Goal: Task Accomplishment & Management: Complete application form

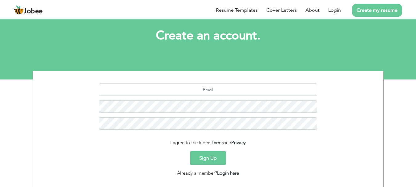
type input "s"
type input "[EMAIL_ADDRESS][DOMAIN_NAME]"
click at [205, 160] on button "Sign Up" at bounding box center [208, 158] width 36 height 14
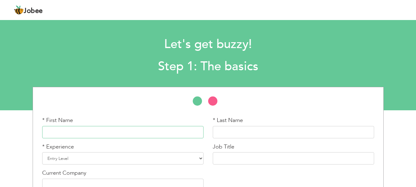
click at [146, 131] on input "text" at bounding box center [122, 132] width 161 height 12
type input "[PERSON_NAME]"
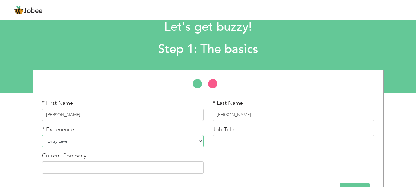
scroll to position [31, 0]
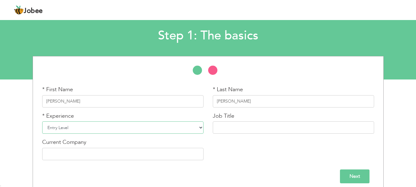
click at [182, 126] on select "Entry Level Less than 1 Year 1 Year 2 Years 3 Years 4 Years 5 Years 6 Years 7 Y…" at bounding box center [122, 127] width 161 height 12
click at [232, 145] on div "* First Name Samar Abbas * Last Name Akbar * Experience Entry Level Less than 1…" at bounding box center [208, 125] width 341 height 79
click at [196, 126] on select "Entry Level Less than 1 Year 1 Year 2 Years 3 Years 4 Years 5 Years 6 Years 7 Y…" at bounding box center [122, 127] width 161 height 12
select select "5"
click at [42, 121] on select "Entry Level Less than 1 Year 1 Year 2 Years 3 Years 4 Years 5 Years 6 Years 7 Y…" at bounding box center [122, 127] width 161 height 12
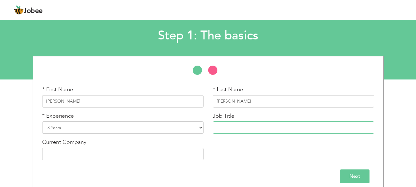
click at [232, 125] on input "text" at bounding box center [293, 127] width 161 height 12
type input "Supervisor"
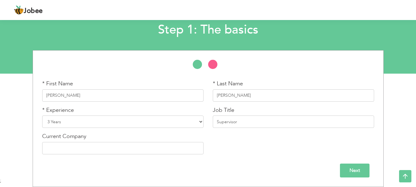
click at [347, 170] on input "Next" at bounding box center [355, 170] width 30 height 14
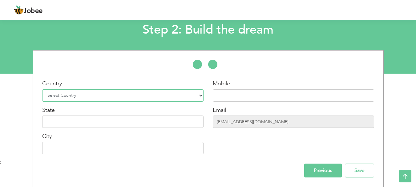
click at [145, 96] on select "Select Country Afghanistan Albania Algeria American Samoa Andorra Angola Anguil…" at bounding box center [122, 95] width 161 height 12
select select "166"
click at [42, 89] on select "Select Country Afghanistan Albania Algeria American Samoa Andorra Angola Anguil…" at bounding box center [122, 95] width 161 height 12
type input "[GEOGRAPHIC_DATA]"
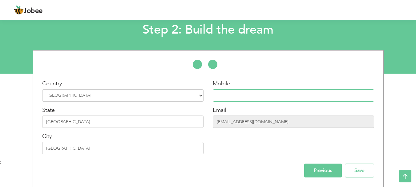
click at [235, 98] on input "text" at bounding box center [293, 95] width 161 height 12
type input "[PHONE_NUMBER]"
click at [360, 171] on input "Save" at bounding box center [359, 170] width 29 height 14
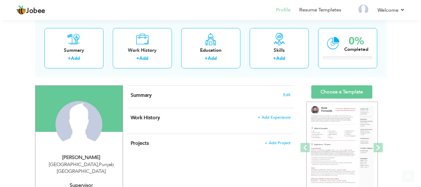
scroll to position [62, 0]
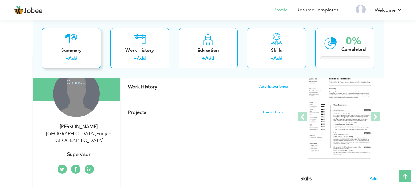
click at [74, 58] on link "Add" at bounding box center [72, 58] width 9 height 6
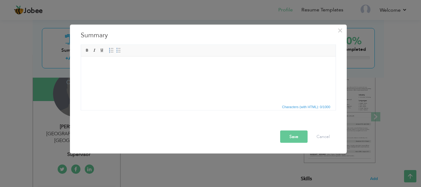
click at [151, 74] on html at bounding box center [208, 65] width 254 height 19
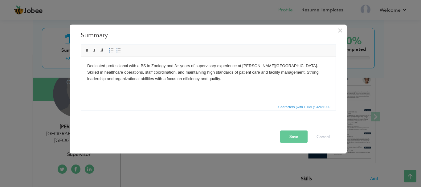
click at [294, 135] on button "Save" at bounding box center [293, 136] width 27 height 12
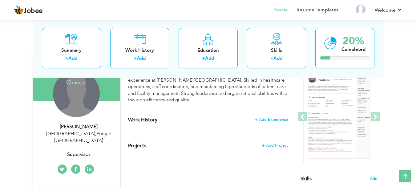
click at [77, 82] on h4 "Change" at bounding box center [76, 78] width 44 height 15
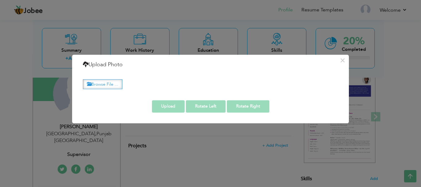
click at [104, 84] on label "Browse File ..." at bounding box center [102, 84] width 39 height 10
click at [0, 0] on input "Browse File ..." at bounding box center [0, 0] width 0 height 0
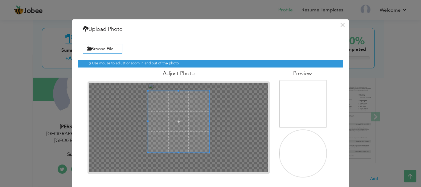
click at [148, 91] on div at bounding box center [178, 121] width 61 height 61
click at [205, 121] on span at bounding box center [206, 121] width 2 height 2
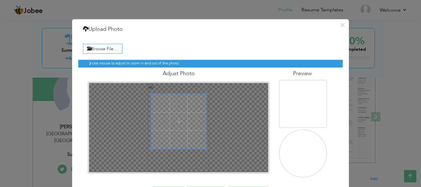
click at [150, 121] on span at bounding box center [151, 121] width 2 height 2
click at [171, 121] on span at bounding box center [178, 119] width 55 height 55
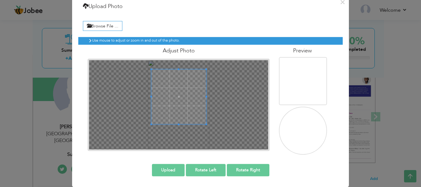
click at [163, 172] on button "Upload" at bounding box center [168, 170] width 33 height 12
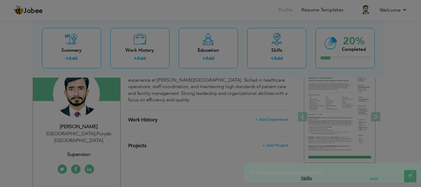
scroll to position [0, 0]
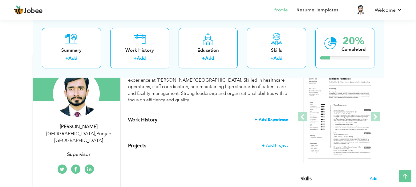
click at [273, 119] on span "+ Add Experience" at bounding box center [271, 119] width 33 height 4
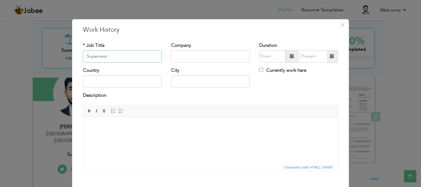
type input "Supervisor"
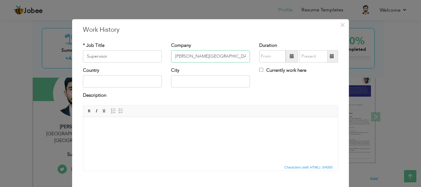
type input "[PERSON_NAME][GEOGRAPHIC_DATA] Bhakkar"
click at [268, 54] on input "text" at bounding box center [272, 56] width 26 height 12
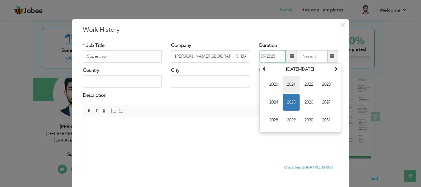
click at [288, 83] on span "2021" at bounding box center [291, 84] width 17 height 17
click at [292, 83] on span "Feb" at bounding box center [291, 84] width 17 height 17
type input "02/2021"
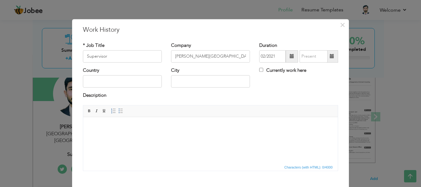
click at [329, 56] on span at bounding box center [331, 56] width 4 height 4
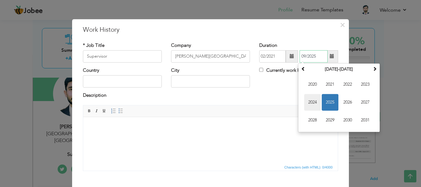
click at [309, 101] on span "2024" at bounding box center [312, 102] width 17 height 17
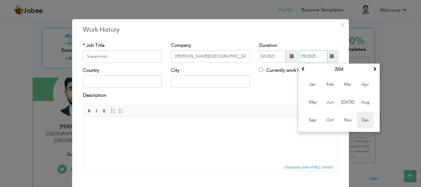
click at [361, 117] on span "Dec" at bounding box center [365, 120] width 17 height 17
type input "12/2024"
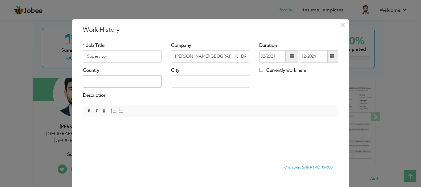
click at [133, 80] on input "text" at bounding box center [122, 81] width 79 height 12
type input "[GEOGRAPHIC_DATA]"
type input "Bhakkar"
click at [173, 129] on body at bounding box center [210, 126] width 242 height 6
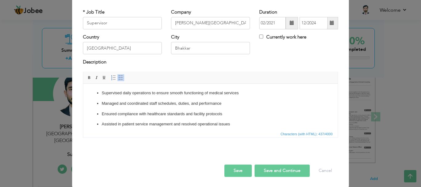
scroll to position [34, 0]
click at [262, 168] on button "Save and Continue" at bounding box center [281, 170] width 55 height 12
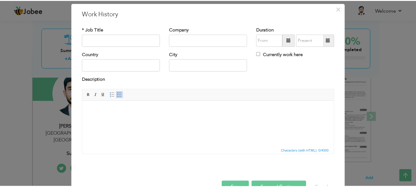
scroll to position [0, 0]
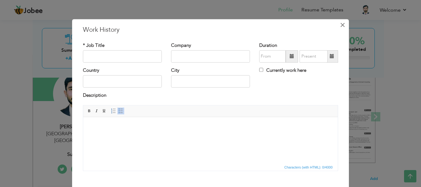
click at [340, 25] on span "×" at bounding box center [342, 24] width 5 height 11
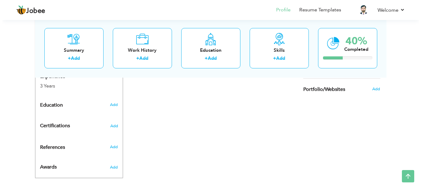
scroll to position [241, 0]
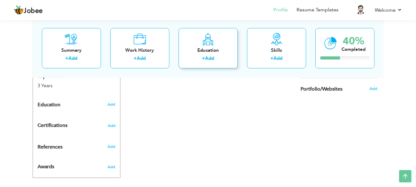
click at [208, 57] on link "Add" at bounding box center [209, 58] width 9 height 6
radio input "true"
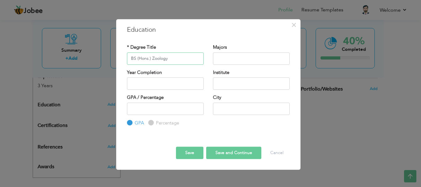
type input "BS (Hons.) Zoology"
type input "Zoology"
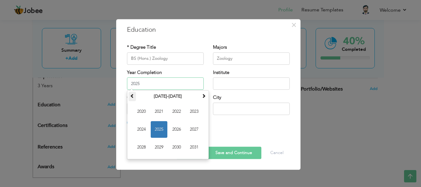
click at [131, 96] on span at bounding box center [132, 96] width 4 height 4
click at [156, 146] on span "2019" at bounding box center [159, 147] width 17 height 17
type input "2019"
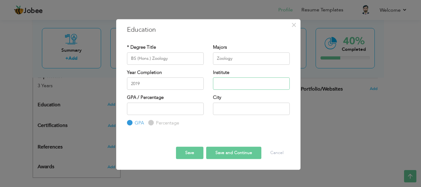
click at [232, 83] on input "text" at bounding box center [251, 83] width 77 height 12
type input "[PERSON_NAME] University Multan"
click at [179, 108] on input "number" at bounding box center [165, 109] width 77 height 12
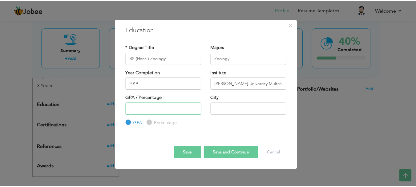
scroll to position [0, 0]
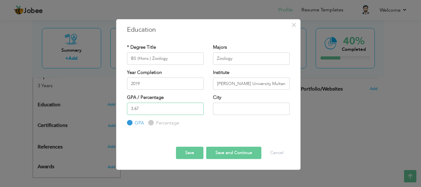
type input "3.67"
click at [225, 111] on input "text" at bounding box center [251, 109] width 77 height 12
type input "m"
type input "Multan"
click at [227, 154] on button "Save and Continue" at bounding box center [233, 153] width 55 height 12
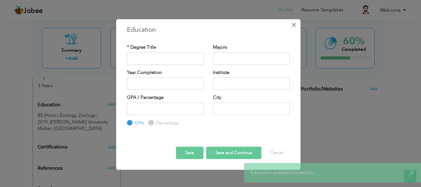
click at [291, 26] on span "×" at bounding box center [293, 24] width 5 height 11
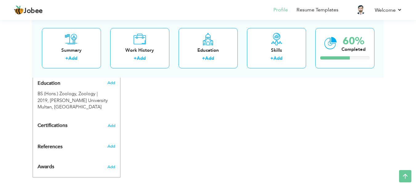
scroll to position [232, 0]
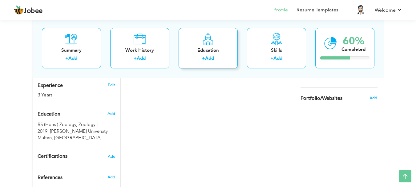
click at [210, 59] on link "Add" at bounding box center [209, 58] width 9 height 6
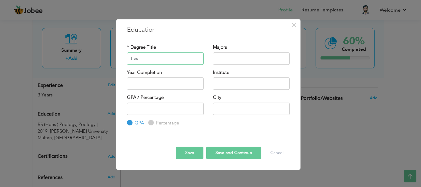
type input "FSc"
type input "Pre Medical"
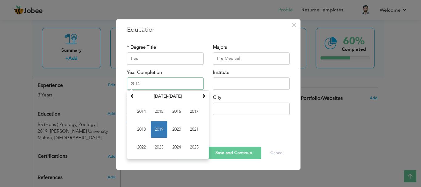
type input "2014"
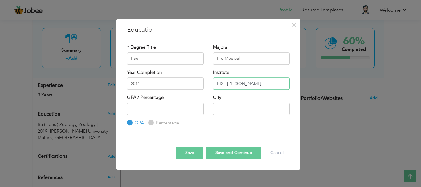
type input "BISE [PERSON_NAME]"
click at [151, 121] on input "Percentage" at bounding box center [150, 123] width 4 height 4
radio input "true"
click at [153, 107] on input "number" at bounding box center [165, 109] width 77 height 12
type input "63"
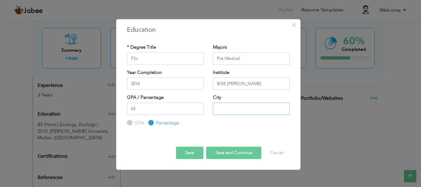
click at [227, 109] on input "text" at bounding box center [251, 109] width 77 height 12
type input "[GEOGRAPHIC_DATA]"
click at [192, 154] on button "Save" at bounding box center [189, 153] width 27 height 12
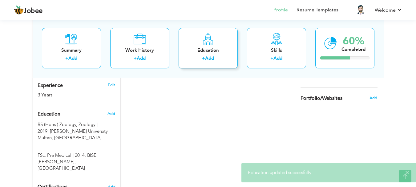
click at [212, 57] on link "Add" at bounding box center [209, 58] width 9 height 6
radio input "true"
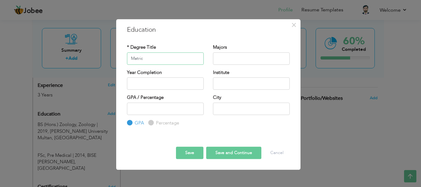
type input "Matric"
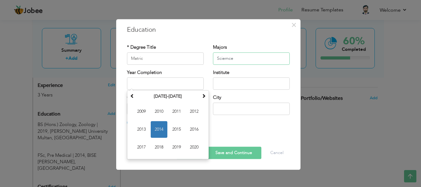
click at [236, 61] on input "Sciemce" at bounding box center [251, 58] width 77 height 12
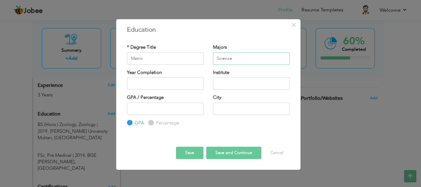
type input "Science"
click at [174, 88] on input "text" at bounding box center [165, 83] width 77 height 12
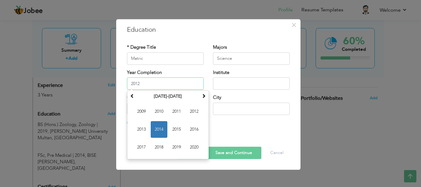
type input "2012"
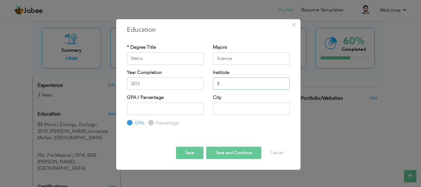
type input "BISE [PERSON_NAME]"
type input "78"
click at [154, 123] on label "Percentage" at bounding box center [166, 123] width 25 height 6
click at [152, 123] on input "Percentage" at bounding box center [150, 123] width 4 height 4
radio input "true"
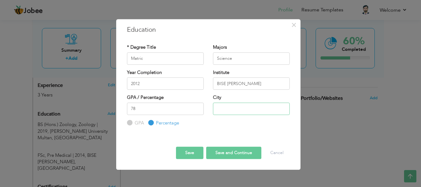
click at [222, 109] on input "text" at bounding box center [251, 109] width 77 height 12
type input "[GEOGRAPHIC_DATA]"
click at [187, 151] on button "Save" at bounding box center [189, 153] width 27 height 12
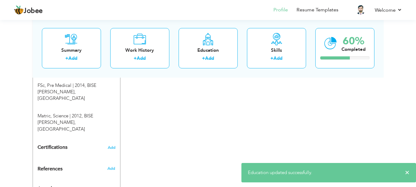
scroll to position [310, 0]
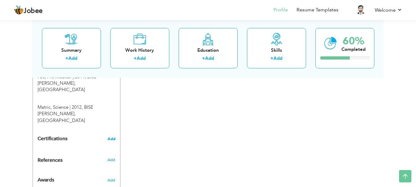
click at [113, 137] on span "Add" at bounding box center [111, 139] width 8 height 4
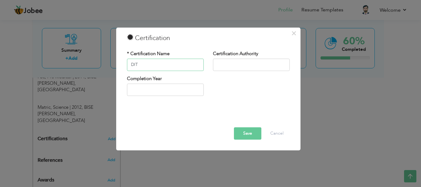
type input "DIT"
type input "ACE Connect"
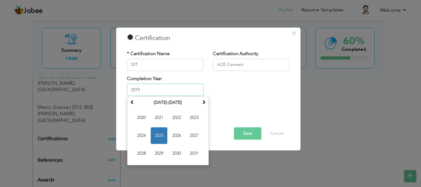
type input "2019"
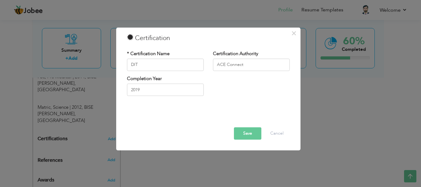
click at [246, 136] on button "Save" at bounding box center [247, 133] width 27 height 12
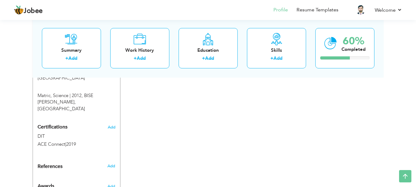
scroll to position [328, 0]
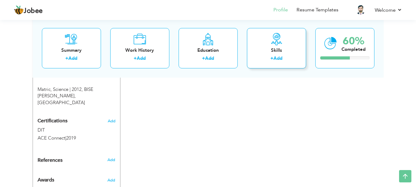
click at [278, 57] on link "Add" at bounding box center [277, 58] width 9 height 6
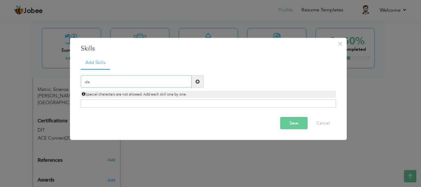
type input "d"
type input "Typing"
click at [198, 81] on span at bounding box center [197, 81] width 4 height 4
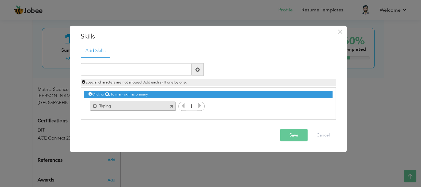
click at [198, 106] on icon at bounding box center [200, 106] width 6 height 6
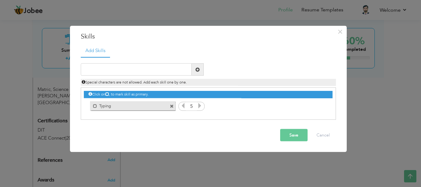
click at [183, 105] on icon at bounding box center [183, 106] width 6 height 6
click at [159, 68] on input "text" at bounding box center [136, 69] width 111 height 12
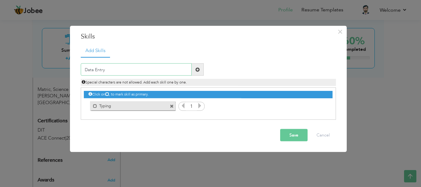
type input "Data Entry"
click at [196, 70] on span at bounding box center [197, 69] width 4 height 4
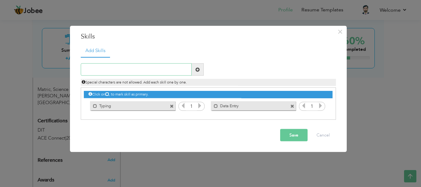
click at [128, 70] on input "text" at bounding box center [136, 69] width 111 height 12
type input "MS Office"
click at [198, 71] on span at bounding box center [197, 69] width 4 height 4
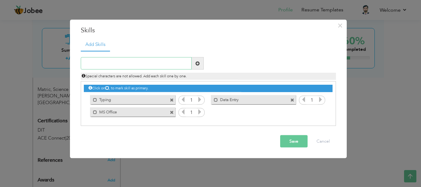
click at [159, 64] on input "text" at bounding box center [136, 63] width 111 height 12
type input "Presentation"
click at [197, 63] on span at bounding box center [197, 63] width 4 height 4
click at [161, 63] on input "text" at bounding box center [136, 63] width 111 height 12
type input "Management"
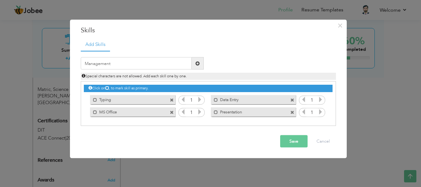
click at [196, 63] on span at bounding box center [197, 63] width 4 height 4
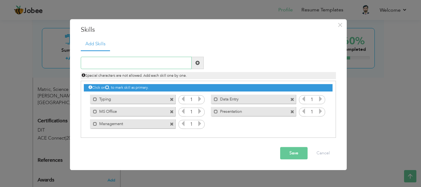
click at [158, 64] on input "text" at bounding box center [136, 63] width 111 height 12
type input "Supervision"
click at [196, 63] on span at bounding box center [197, 63] width 4 height 4
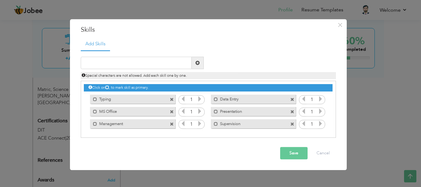
click at [297, 152] on button "Save" at bounding box center [293, 153] width 27 height 12
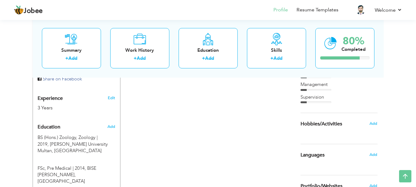
scroll to position [205, 0]
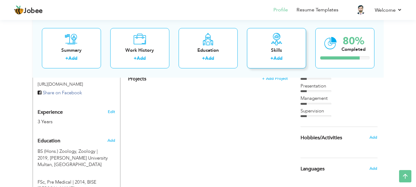
click at [275, 59] on link "Add" at bounding box center [277, 58] width 9 height 6
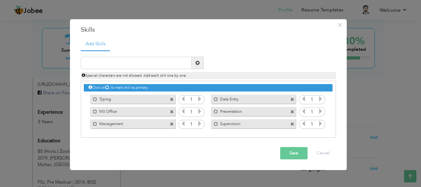
click at [200, 98] on icon at bounding box center [200, 99] width 6 height 6
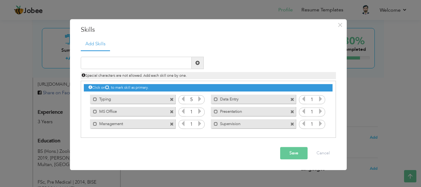
click at [200, 98] on icon at bounding box center [200, 99] width 6 height 6
click at [183, 98] on icon at bounding box center [183, 99] width 6 height 6
click at [200, 110] on icon at bounding box center [200, 112] width 6 height 6
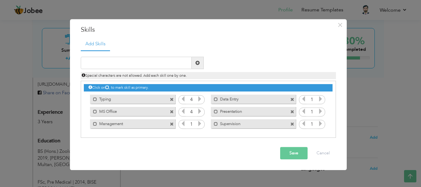
click at [200, 123] on icon at bounding box center [200, 124] width 6 height 6
click at [320, 98] on icon at bounding box center [320, 99] width 6 height 6
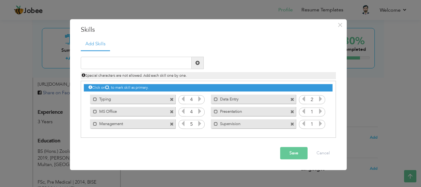
click at [320, 98] on icon at bounding box center [320, 99] width 6 height 6
click at [320, 109] on icon at bounding box center [320, 112] width 6 height 6
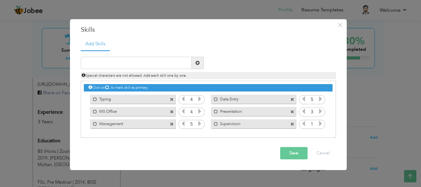
click at [320, 109] on icon at bounding box center [320, 112] width 6 height 6
click at [320, 123] on icon at bounding box center [320, 124] width 6 height 6
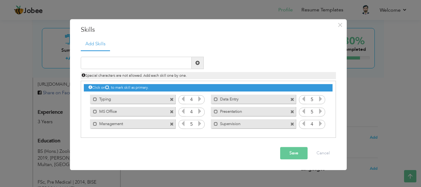
click at [320, 123] on icon at bounding box center [320, 124] width 6 height 6
click at [304, 109] on icon at bounding box center [303, 112] width 6 height 6
click at [302, 99] on icon at bounding box center [303, 99] width 6 height 6
click at [297, 150] on button "Save" at bounding box center [293, 153] width 27 height 12
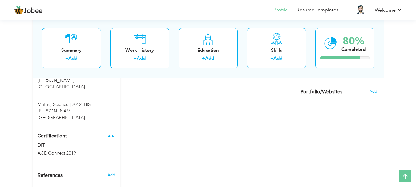
scroll to position [328, 0]
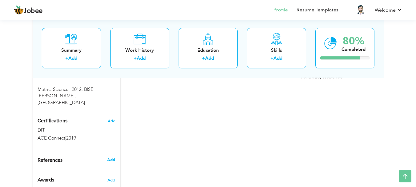
click at [112, 157] on span "Add" at bounding box center [111, 160] width 8 height 6
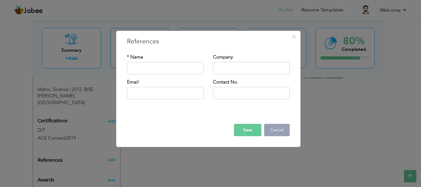
click at [279, 134] on button "Cancel" at bounding box center [277, 130] width 26 height 12
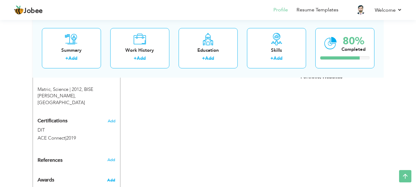
click at [113, 177] on span "Add" at bounding box center [111, 180] width 8 height 6
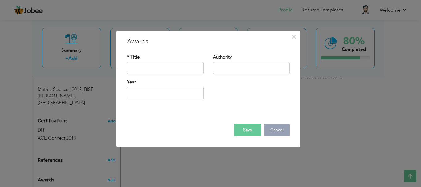
click at [281, 129] on button "Cancel" at bounding box center [277, 130] width 26 height 12
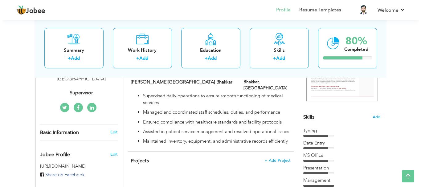
scroll to position [154, 0]
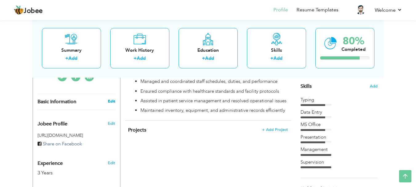
click at [113, 99] on link "Edit" at bounding box center [111, 102] width 7 height 6
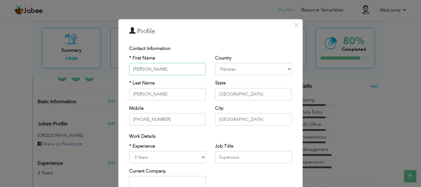
scroll to position [31, 0]
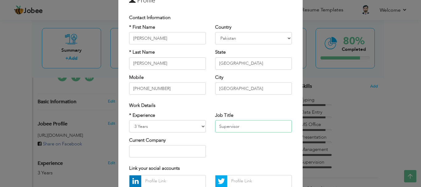
click at [235, 127] on input "Supervisor" at bounding box center [253, 126] width 77 height 12
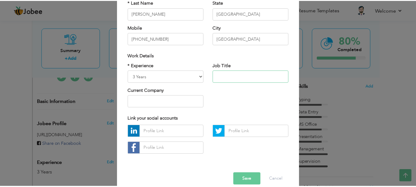
scroll to position [90, 0]
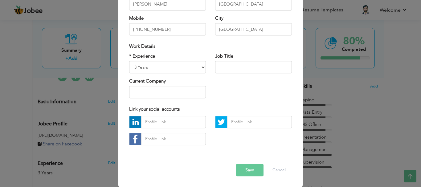
click at [244, 169] on button "Save" at bounding box center [249, 170] width 27 height 12
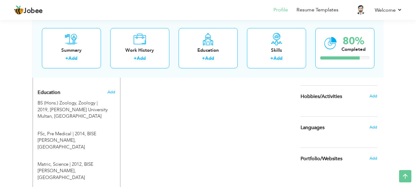
scroll to position [216, 0]
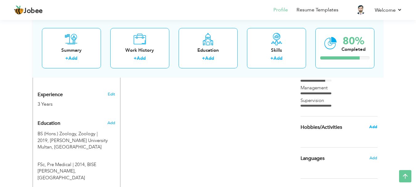
click at [373, 127] on span "Add" at bounding box center [373, 127] width 8 height 6
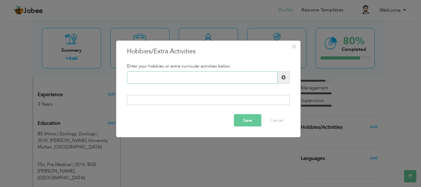
click at [249, 79] on input "text" at bounding box center [202, 77] width 151 height 12
type input "Cricket"
click at [284, 77] on span at bounding box center [283, 77] width 4 height 4
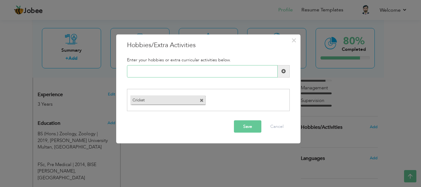
click at [197, 69] on input "text" at bounding box center [202, 71] width 151 height 12
type input "Reading"
click at [286, 73] on span at bounding box center [283, 71] width 12 height 12
click at [208, 73] on input "text" at bounding box center [202, 71] width 151 height 12
type input "Travelling"
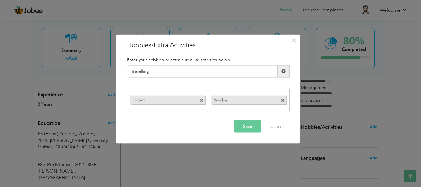
click at [281, 72] on span at bounding box center [283, 71] width 4 height 4
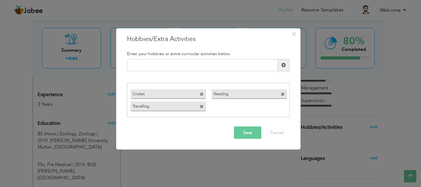
click at [200, 106] on span at bounding box center [202, 107] width 4 height 4
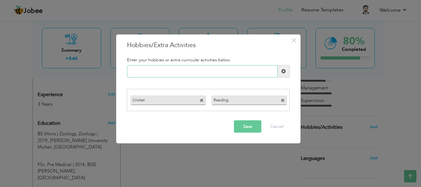
click at [162, 71] on input "text" at bounding box center [202, 71] width 151 height 12
click at [136, 72] on input "Traveling" at bounding box center [202, 71] width 151 height 12
type input "Traveling"
click at [282, 73] on span at bounding box center [283, 71] width 4 height 4
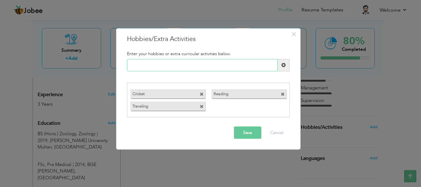
click at [236, 67] on input "text" at bounding box center [202, 65] width 151 height 12
type input "Writing"
click at [284, 66] on span at bounding box center [283, 65] width 4 height 4
click at [240, 66] on input "text" at bounding box center [202, 65] width 151 height 12
type input "Music"
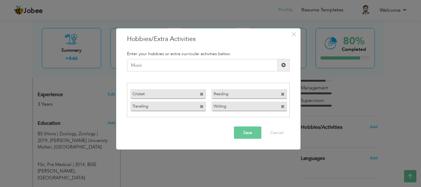
click at [284, 65] on span at bounding box center [283, 65] width 4 height 4
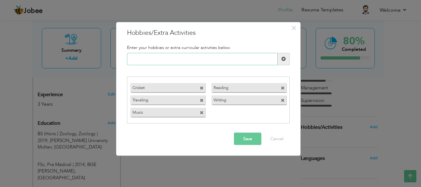
click at [241, 61] on input "text" at bounding box center [202, 59] width 151 height 12
click at [244, 140] on button "Save" at bounding box center [247, 139] width 27 height 12
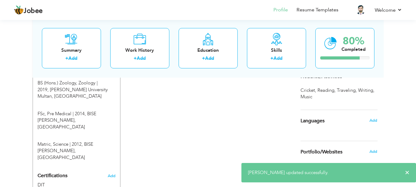
scroll to position [277, 0]
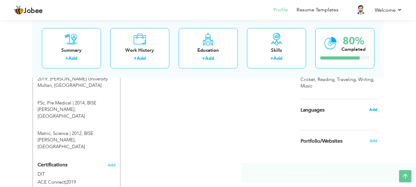
click at [372, 109] on span "Add" at bounding box center [373, 110] width 8 height 6
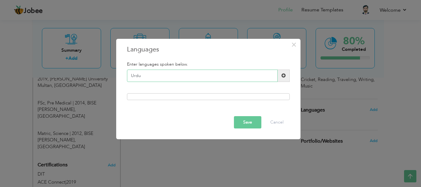
type input "Urdu"
click at [281, 76] on span at bounding box center [283, 75] width 4 height 4
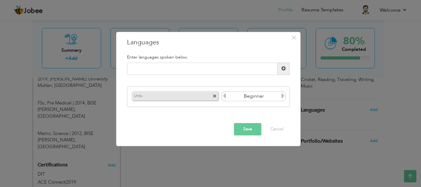
click at [282, 96] on icon at bounding box center [283, 96] width 6 height 6
click at [216, 69] on input "text" at bounding box center [202, 68] width 151 height 12
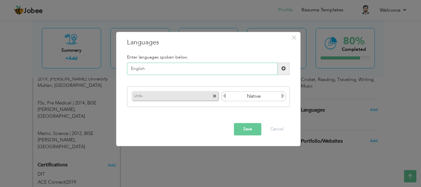
type input "English"
click at [283, 70] on span at bounding box center [283, 69] width 4 height 4
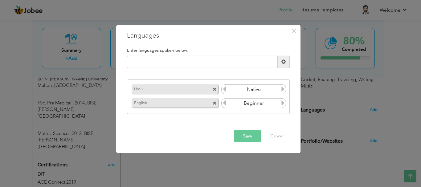
click at [282, 102] on icon at bounding box center [283, 103] width 6 height 6
click at [224, 103] on icon at bounding box center [224, 103] width 6 height 6
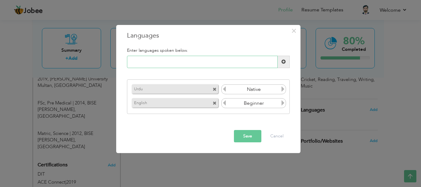
click at [200, 60] on input "text" at bounding box center [202, 62] width 151 height 12
type input "Punjabi"
click at [283, 62] on span at bounding box center [283, 61] width 4 height 4
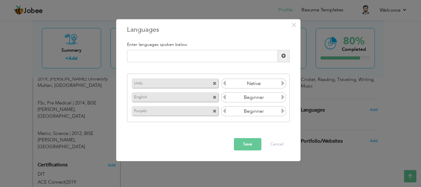
click at [282, 111] on icon at bounding box center [283, 111] width 6 height 6
click at [217, 56] on input "text" at bounding box center [202, 56] width 151 height 12
type input "Saraiki"
click at [282, 55] on span at bounding box center [283, 56] width 4 height 4
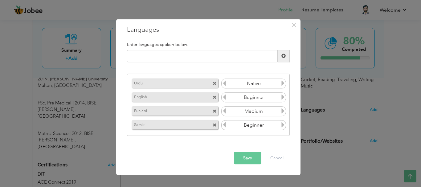
click at [282, 125] on icon at bounding box center [283, 125] width 6 height 6
click at [253, 157] on button "Save" at bounding box center [247, 158] width 27 height 12
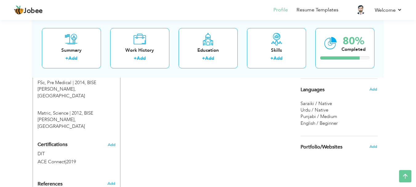
scroll to position [328, 0]
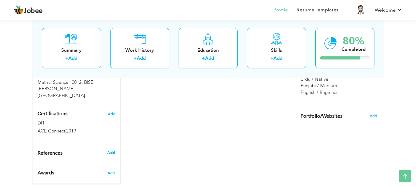
click at [111, 150] on span "Add" at bounding box center [111, 153] width 8 height 6
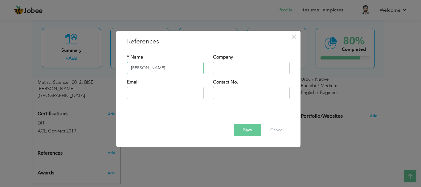
type input "[PERSON_NAME]"
type input "Al- [GEOGRAPHIC_DATA]"
click at [232, 93] on input "text" at bounding box center [251, 93] width 77 height 12
type input "03036956922"
click at [249, 127] on button "Save" at bounding box center [247, 130] width 27 height 12
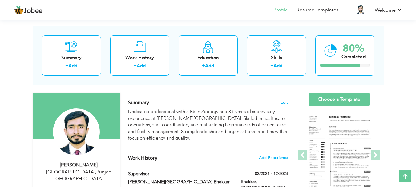
scroll to position [0, 0]
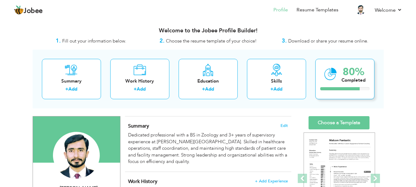
click at [346, 77] on div "Completed" at bounding box center [353, 80] width 24 height 6
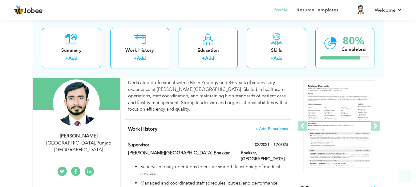
scroll to position [62, 0]
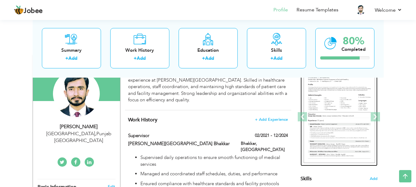
click at [332, 105] on img at bounding box center [339, 117] width 71 height 92
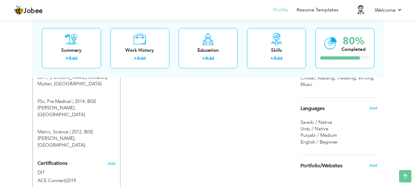
scroll to position [300, 0]
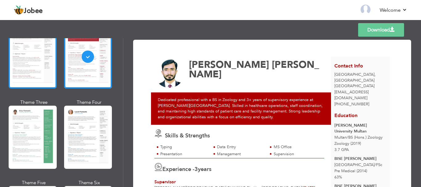
scroll to position [62, 0]
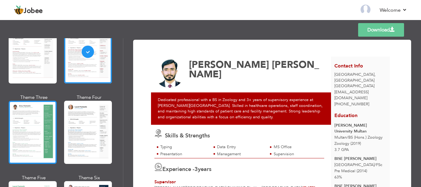
click at [33, 123] on div at bounding box center [33, 132] width 48 height 63
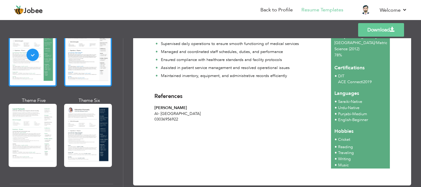
scroll to position [154, 0]
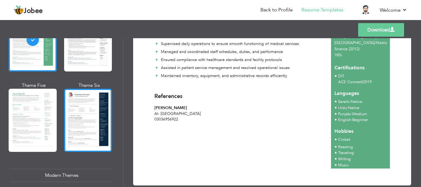
click at [77, 117] on div at bounding box center [88, 120] width 48 height 63
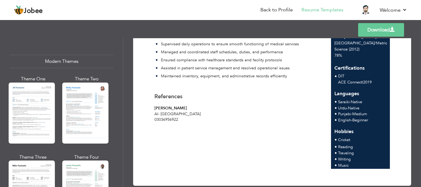
scroll to position [277, 0]
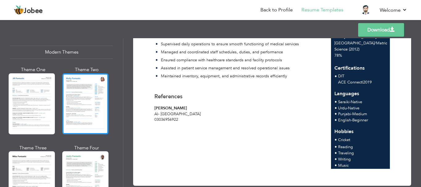
click at [73, 114] on div at bounding box center [85, 103] width 46 height 61
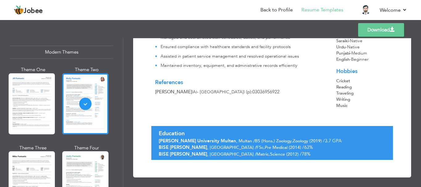
scroll to position [163, 0]
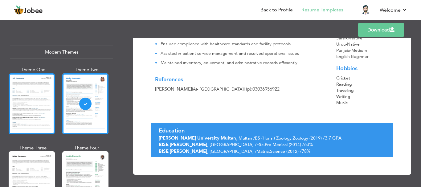
click at [35, 95] on div at bounding box center [32, 103] width 46 height 61
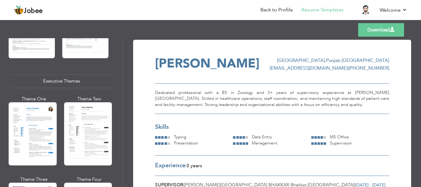
scroll to position [462, 0]
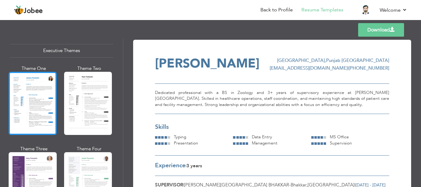
click at [40, 105] on div at bounding box center [33, 103] width 48 height 63
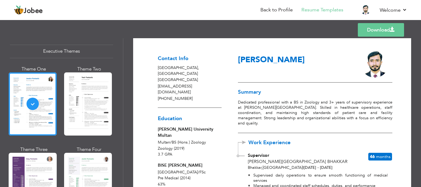
scroll to position [0, 0]
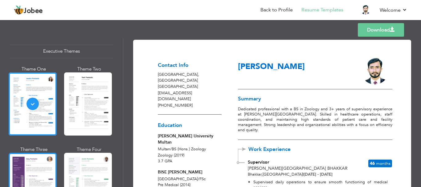
click at [37, 165] on div at bounding box center [33, 184] width 48 height 63
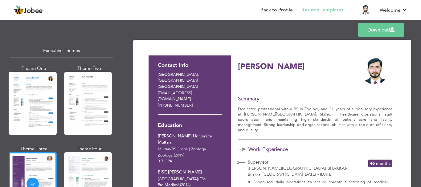
click at [374, 31] on link "Download" at bounding box center [381, 30] width 46 height 14
